Goal: Task Accomplishment & Management: Manage account settings

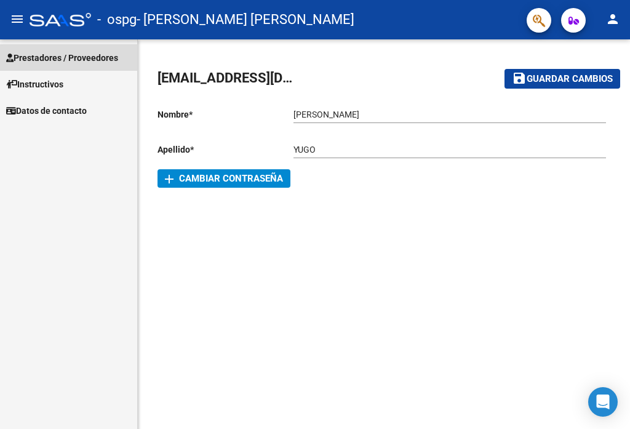
click at [94, 58] on span "Prestadores / Proveedores" at bounding box center [62, 58] width 112 height 14
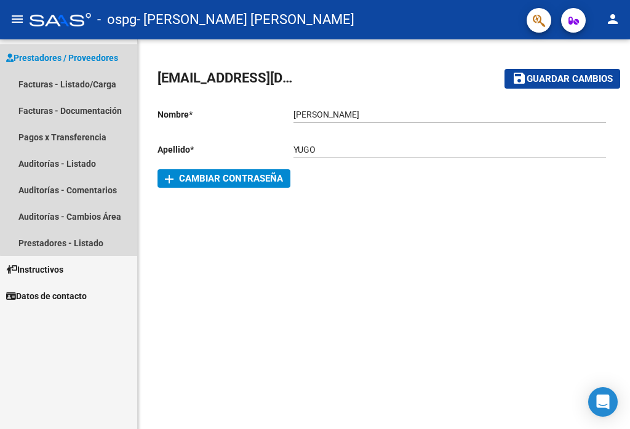
click at [85, 65] on link "Prestadores / Proveedores" at bounding box center [68, 57] width 137 height 26
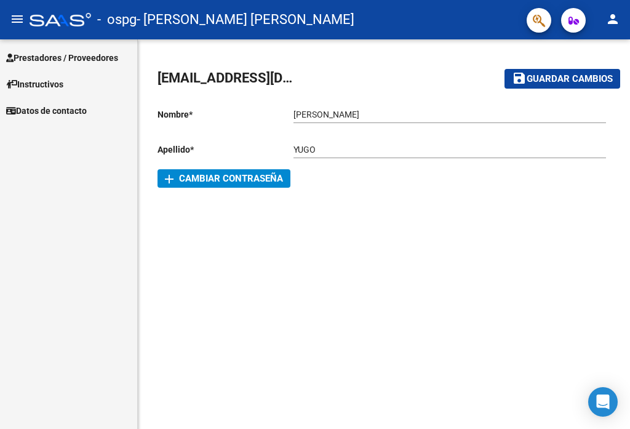
click at [89, 64] on span "Prestadores / Proveedores" at bounding box center [62, 58] width 112 height 14
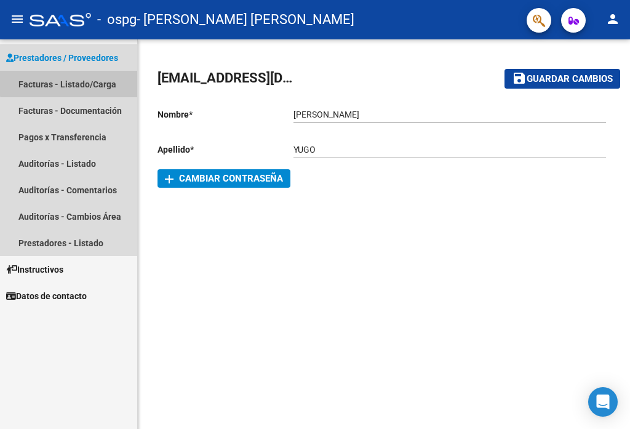
click at [89, 78] on link "Facturas - Listado/Carga" at bounding box center [68, 84] width 137 height 26
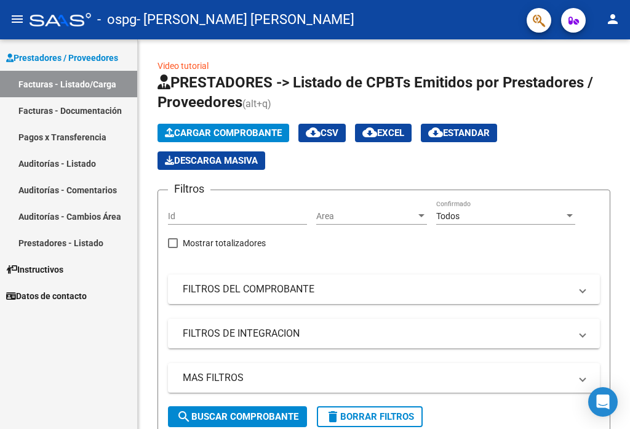
click at [614, 15] on mat-icon "person" at bounding box center [613, 19] width 15 height 15
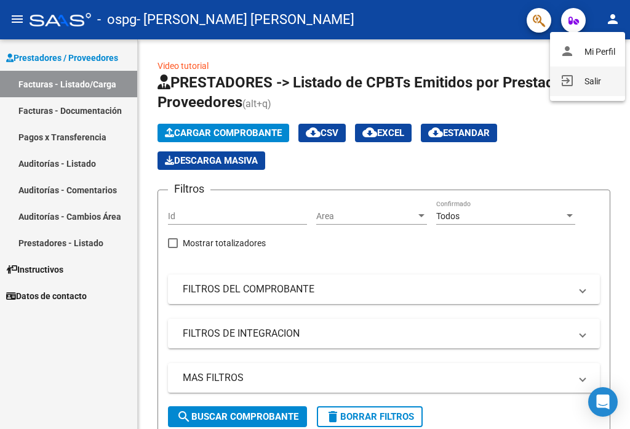
click at [592, 88] on button "exit_to_app Salir" at bounding box center [587, 81] width 75 height 30
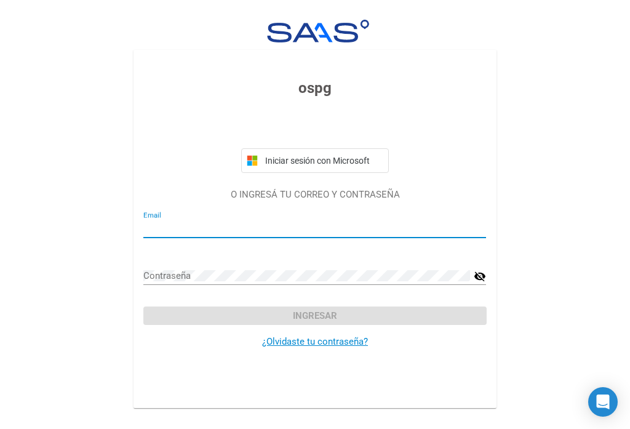
type input "[EMAIL_ADDRESS][DOMAIN_NAME]"
